Goal: Task Accomplishment & Management: Use online tool/utility

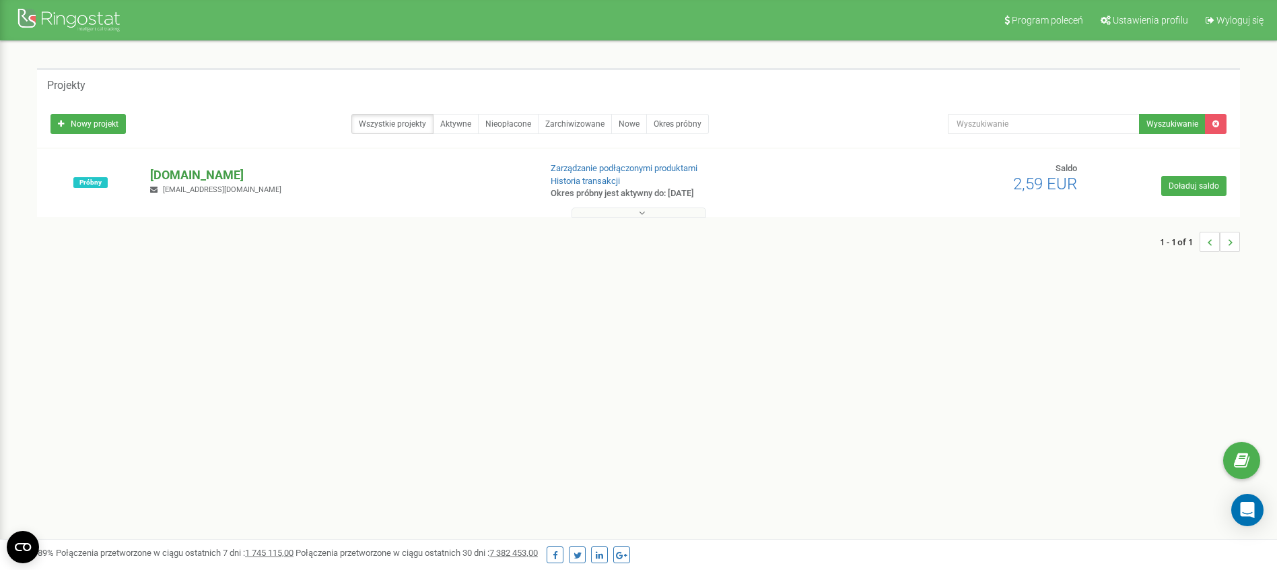
click at [177, 178] on p "[DOMAIN_NAME]" at bounding box center [339, 175] width 378 height 18
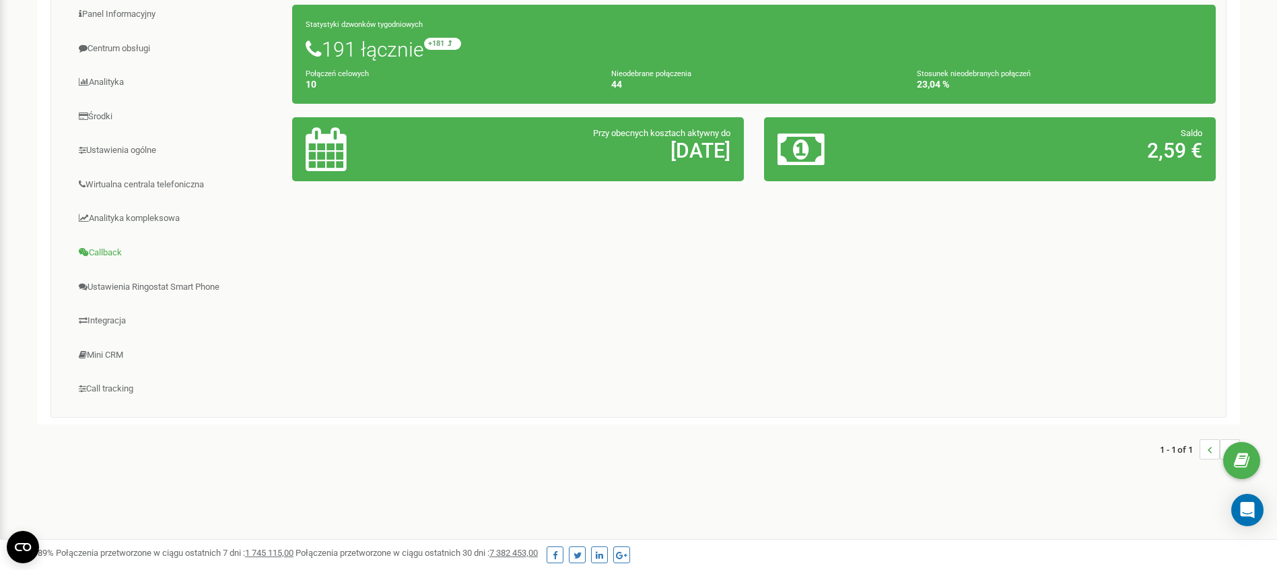
scroll to position [165, 0]
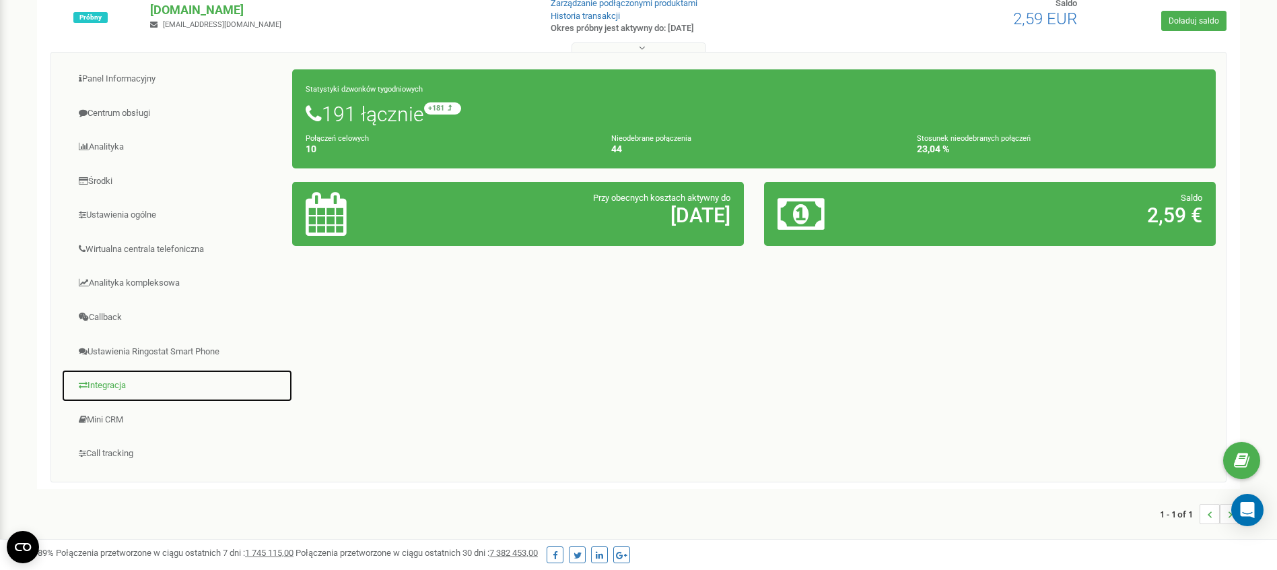
click at [123, 387] on link "Integracja" at bounding box center [177, 385] width 232 height 33
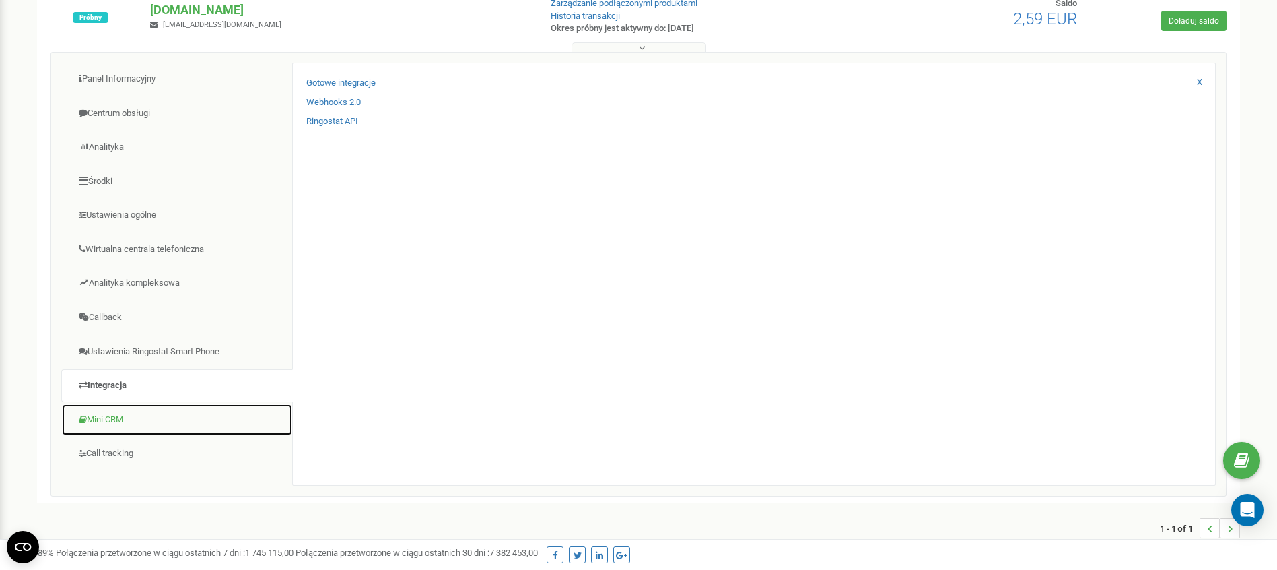
click at [131, 418] on link "Mini CRM" at bounding box center [177, 419] width 232 height 33
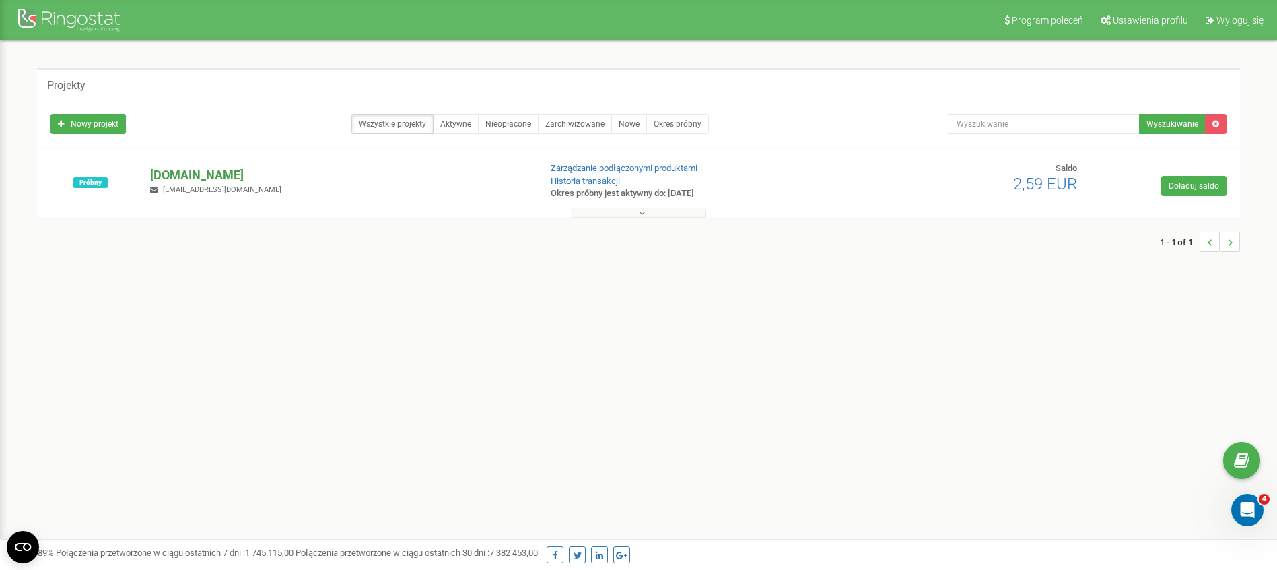
click at [174, 177] on p "[DOMAIN_NAME]" at bounding box center [339, 175] width 378 height 18
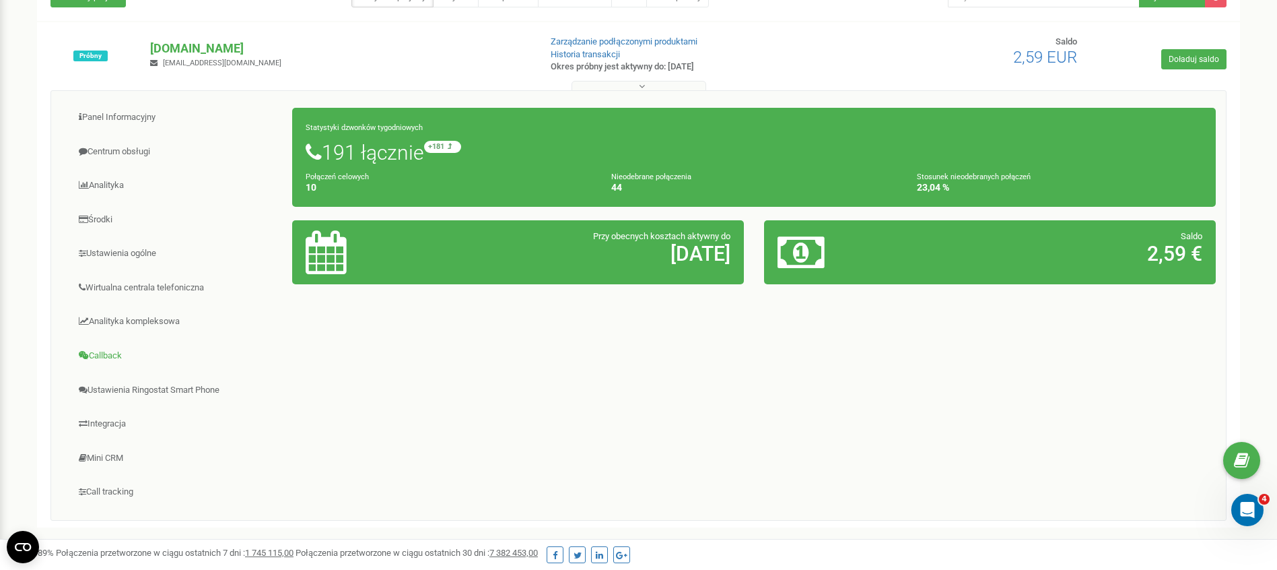
scroll to position [169, 0]
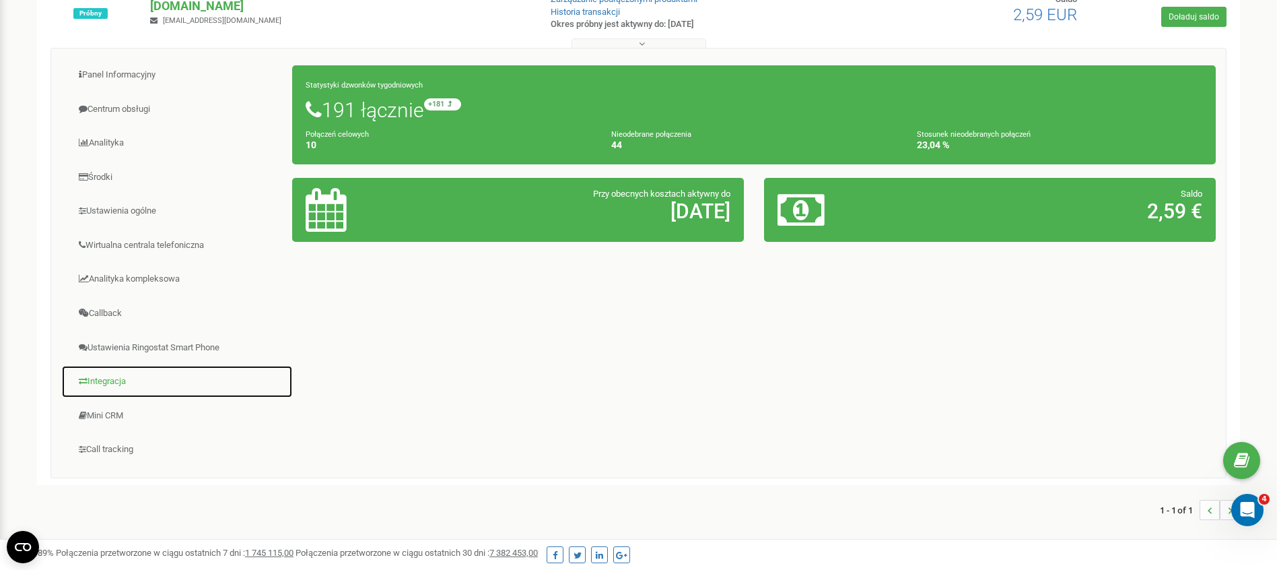
click at [125, 383] on link "Integracja" at bounding box center [177, 381] width 232 height 33
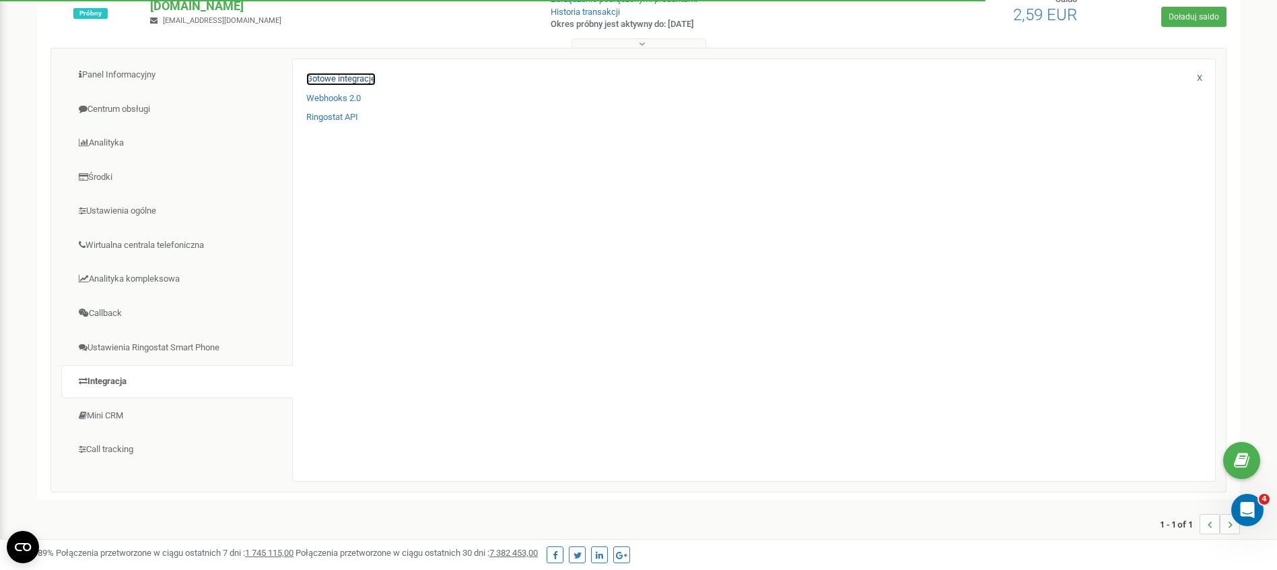
click at [347, 83] on link "Gotowe integracje" at bounding box center [340, 79] width 69 height 13
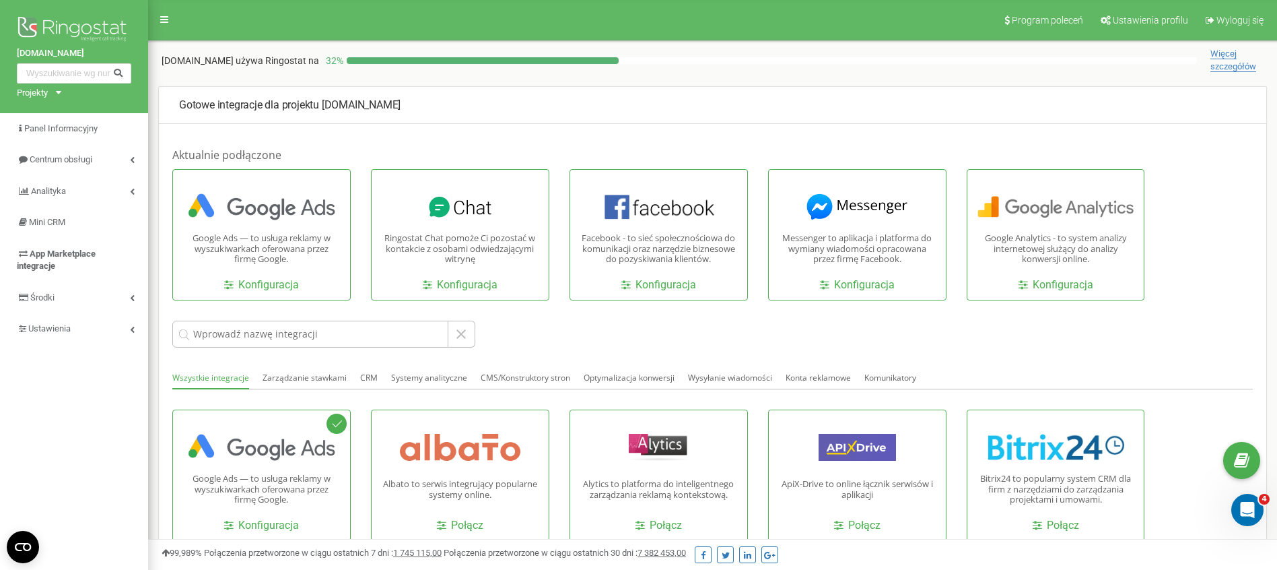
click at [1211, 62] on span "Więcej szczegółów" at bounding box center [1234, 60] width 46 height 24
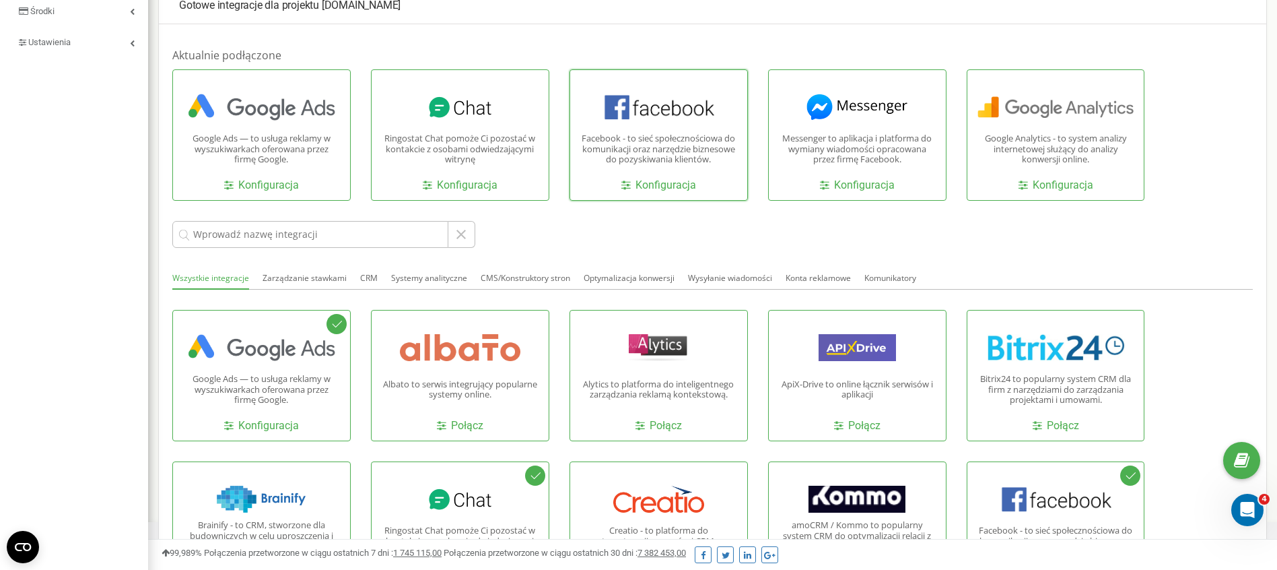
scroll to position [287, 0]
click at [284, 177] on link "Konfiguracja" at bounding box center [261, 184] width 75 height 15
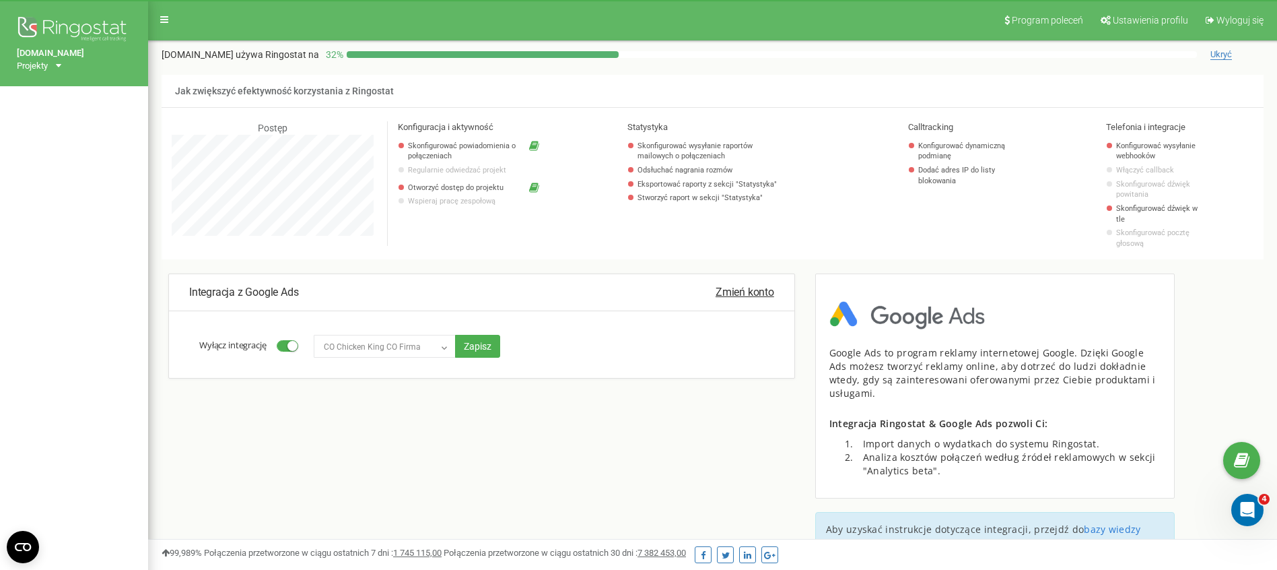
scroll to position [808, 1129]
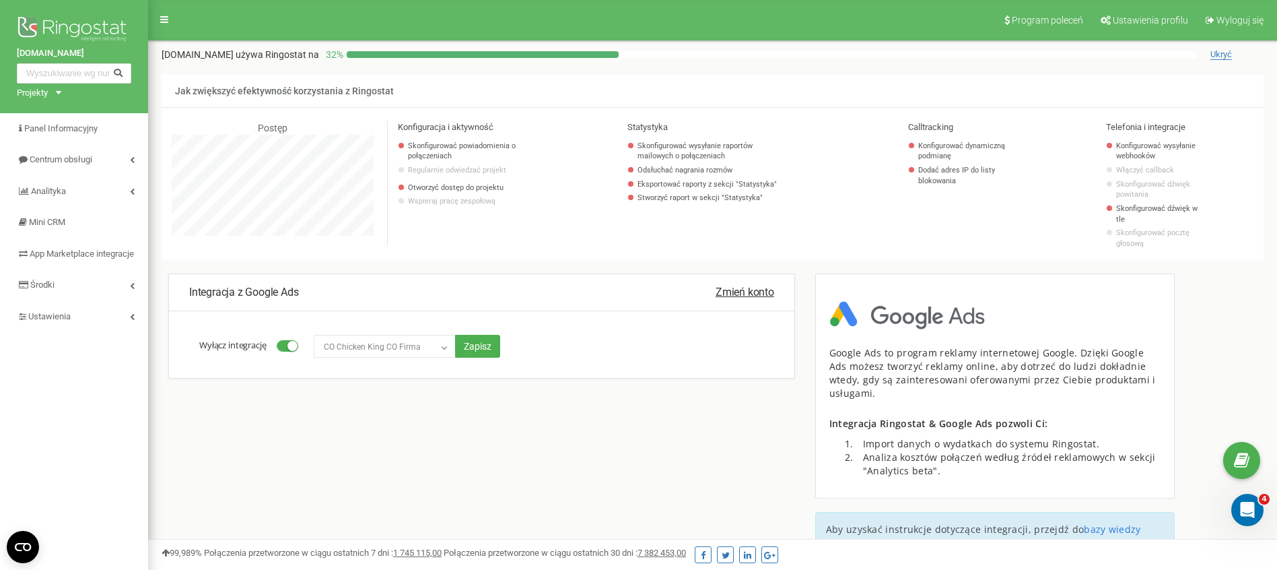
click at [419, 337] on span "CO Chicken King CO Firma" at bounding box center [385, 346] width 133 height 19
click at [495, 335] on button "Zapisz" at bounding box center [477, 346] width 45 height 23
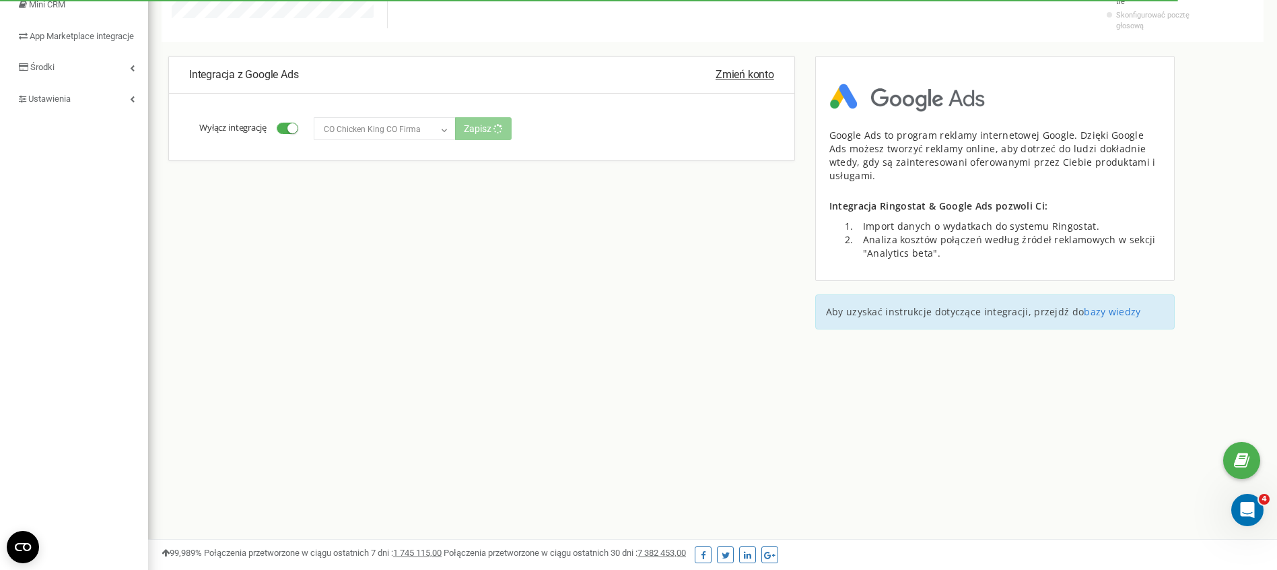
scroll to position [193, 0]
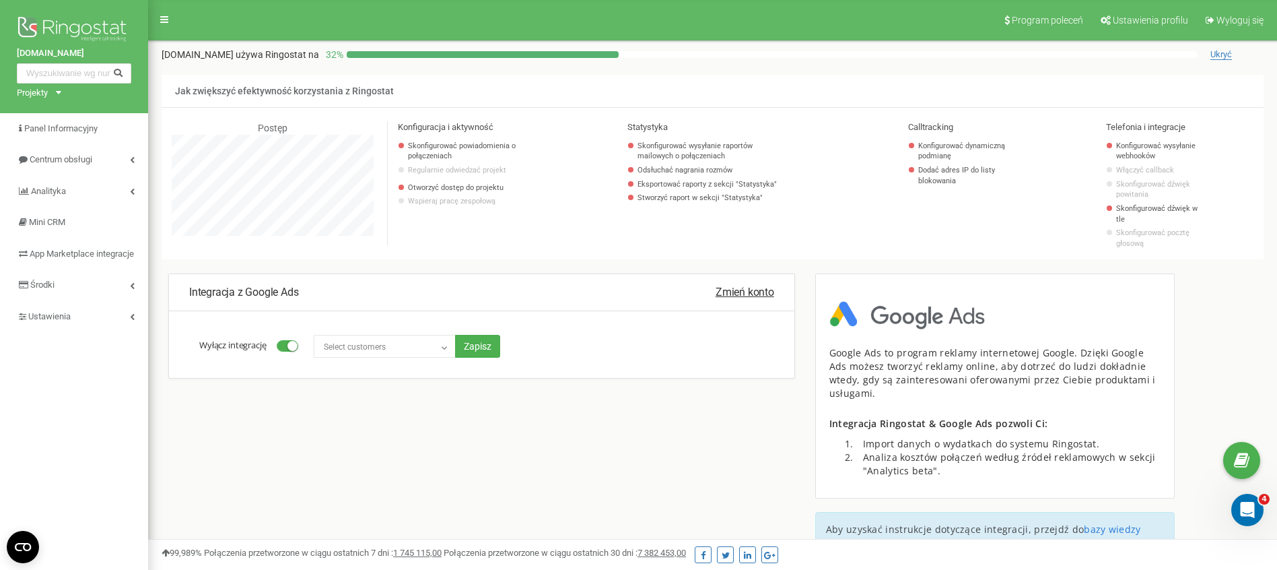
scroll to position [808, 1129]
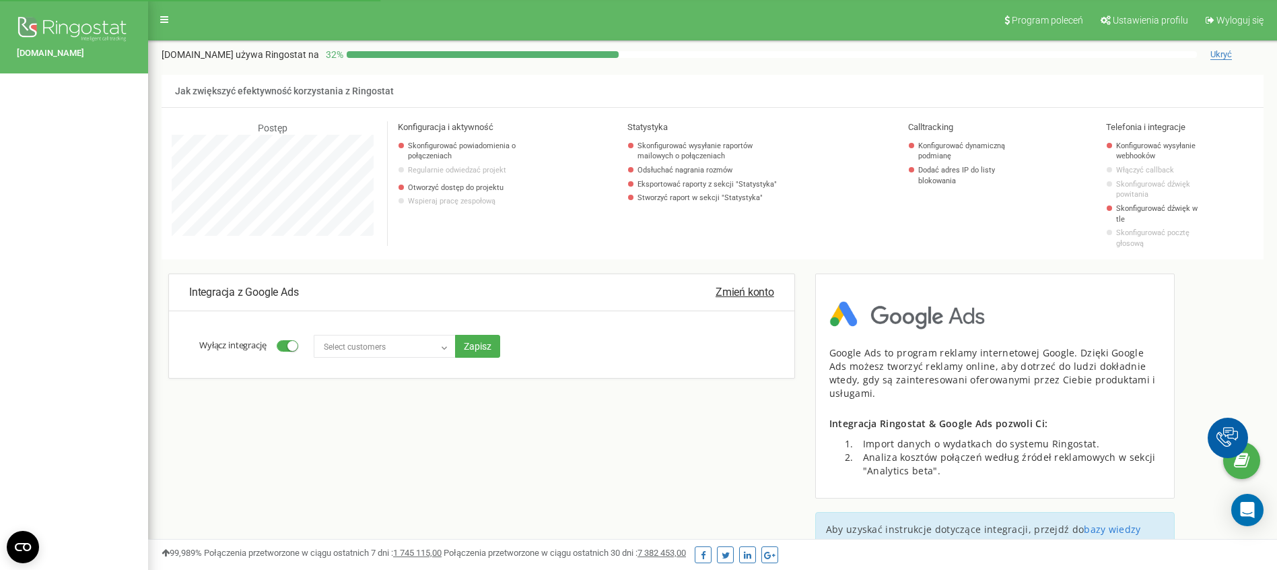
select select "5595118249.5595118249"
